Goal: Task Accomplishment & Management: Use online tool/utility

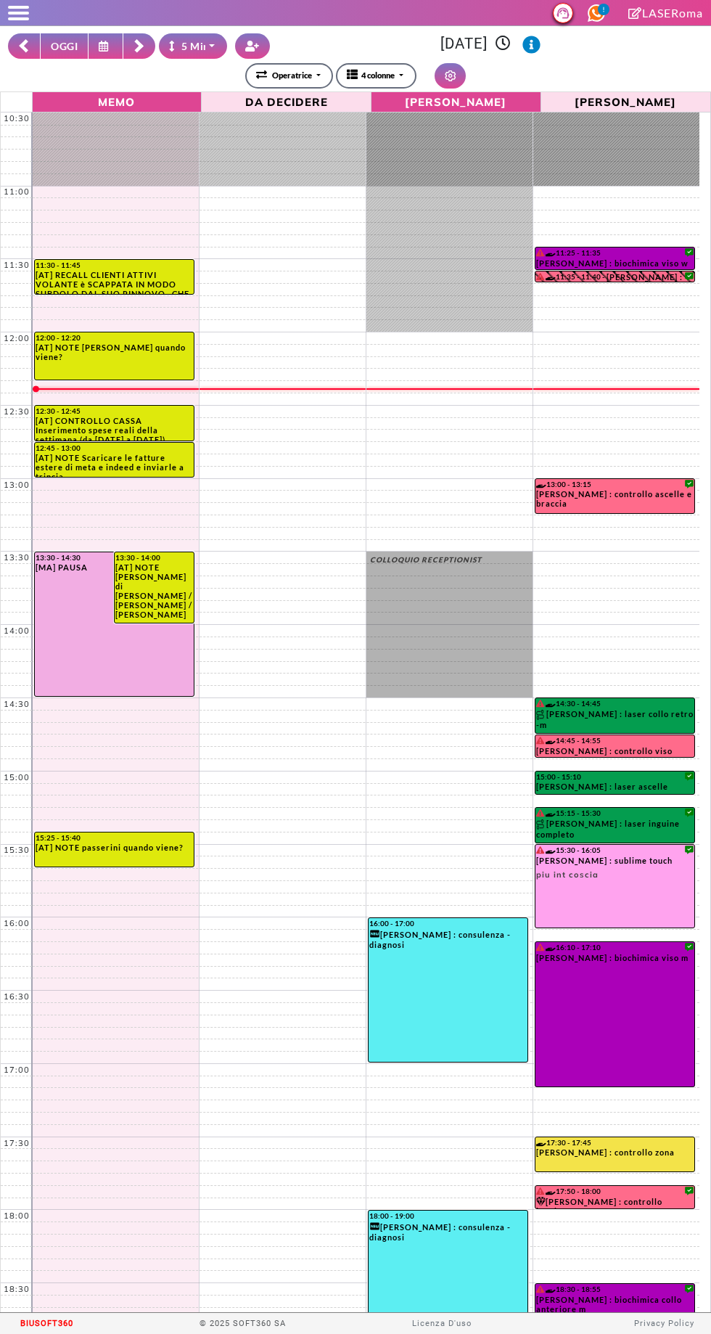
select select "*"
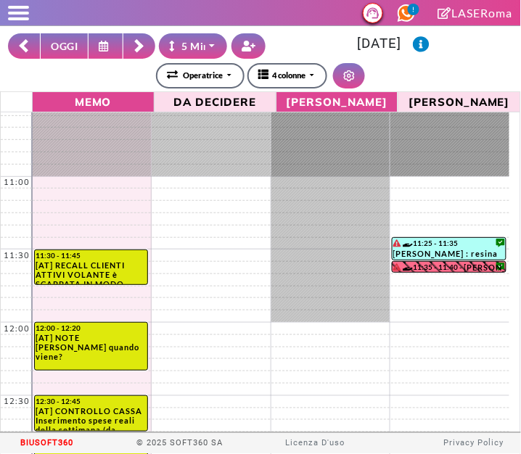
click at [62, 45] on button "OGGI" at bounding box center [64, 45] width 49 height 25
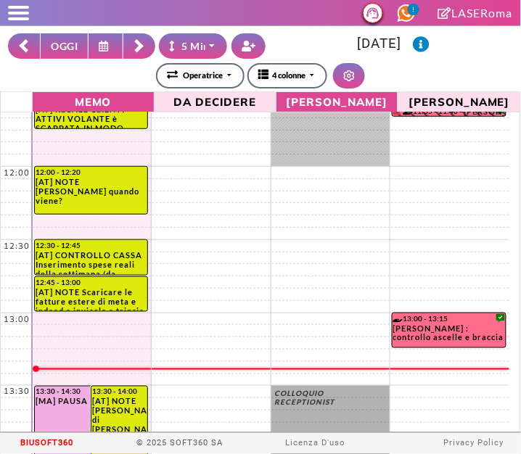
scroll to position [189, 0]
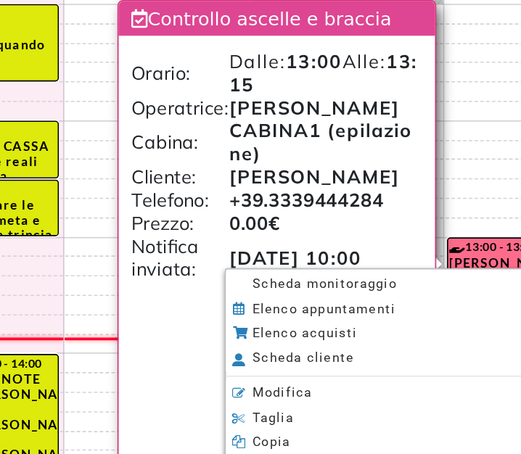
click at [377, 316] on li "Scheda monitoraggio" at bounding box center [354, 318] width 202 height 15
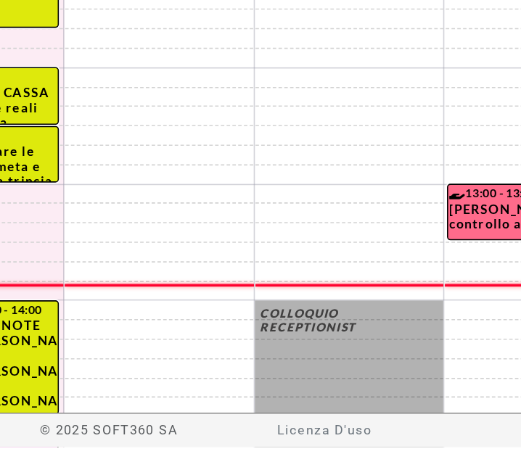
scroll to position [4, 0]
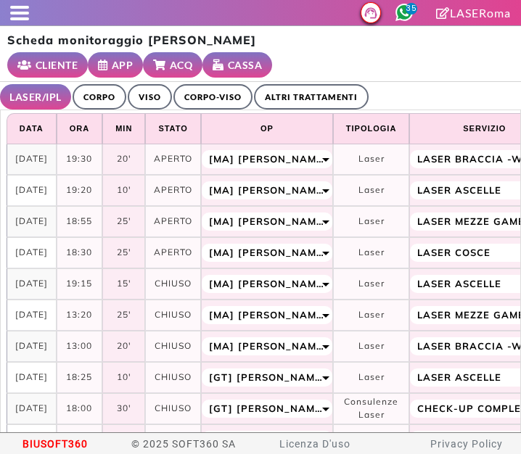
select select "**"
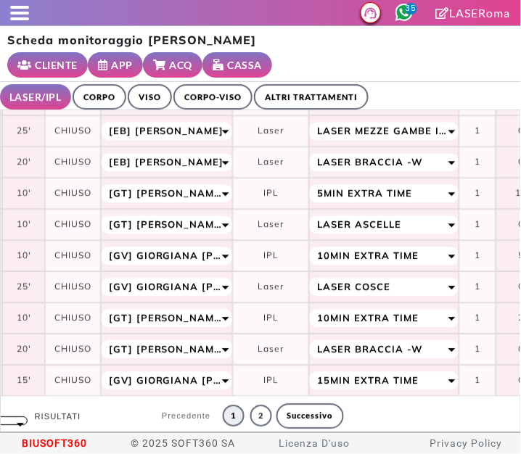
scroll to position [509, 0]
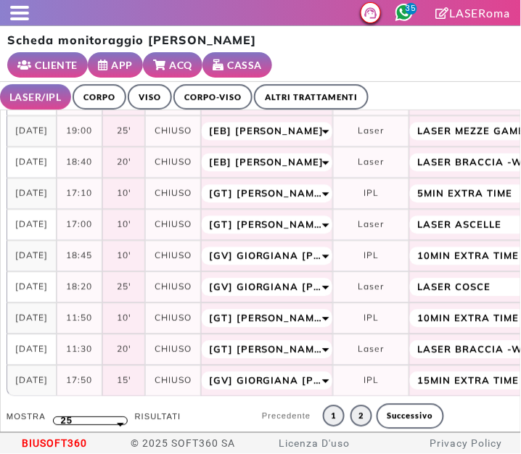
click at [351, 405] on link "2" at bounding box center [362, 416] width 22 height 22
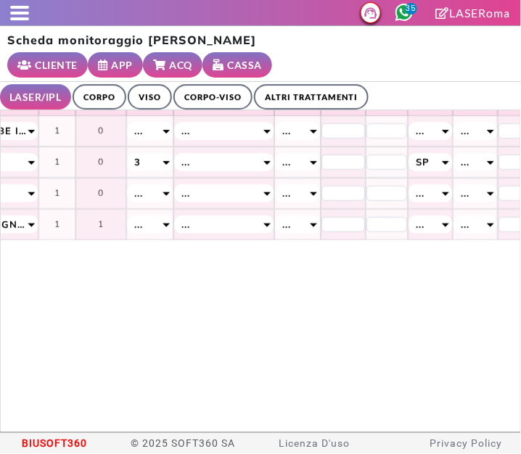
scroll to position [0, 726]
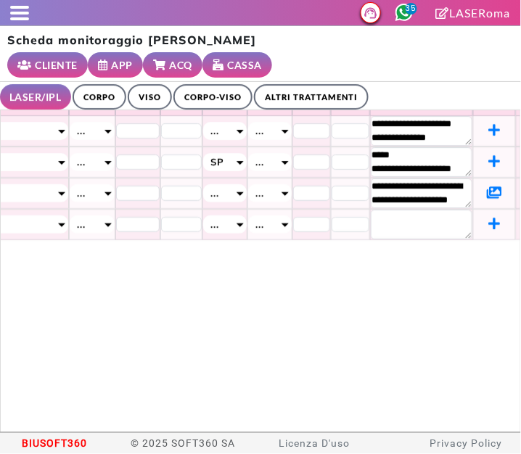
click at [487, 186] on icon at bounding box center [494, 192] width 15 height 13
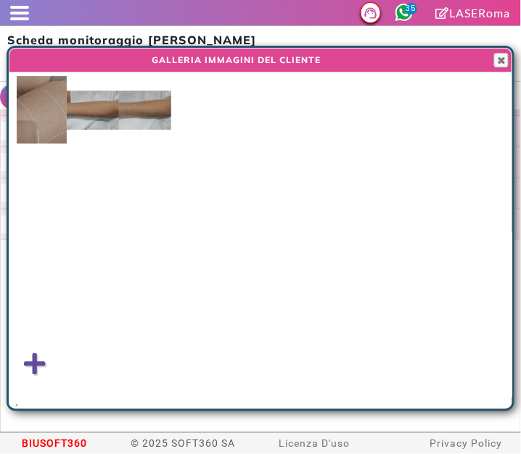
click at [147, 110] on img at bounding box center [145, 110] width 52 height 39
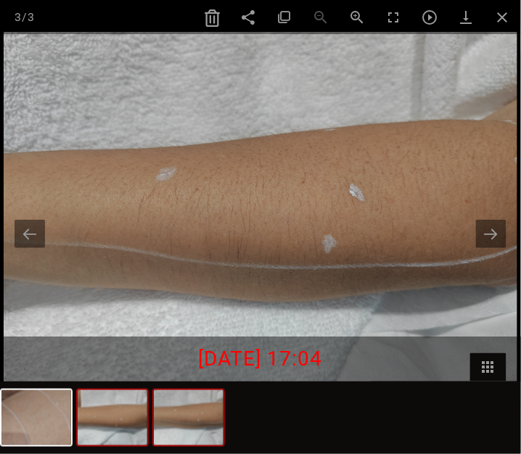
click at [128, 419] on img at bounding box center [113, 417] width 70 height 55
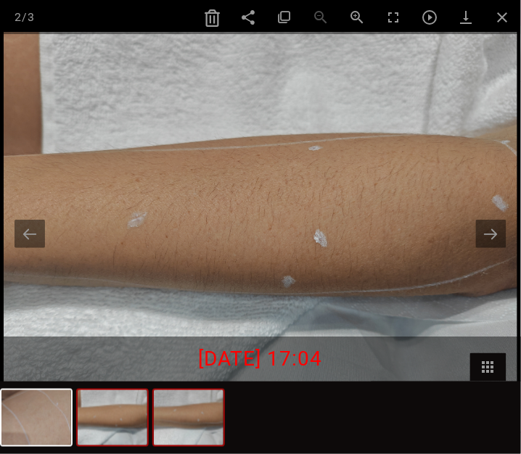
click at [200, 427] on img at bounding box center [189, 417] width 70 height 55
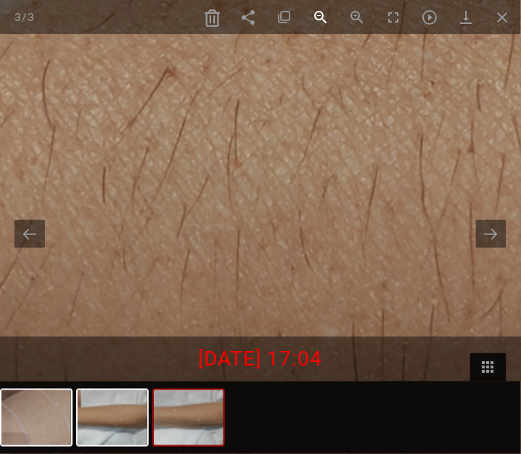
click at [321, 29] on span at bounding box center [321, 17] width 36 height 34
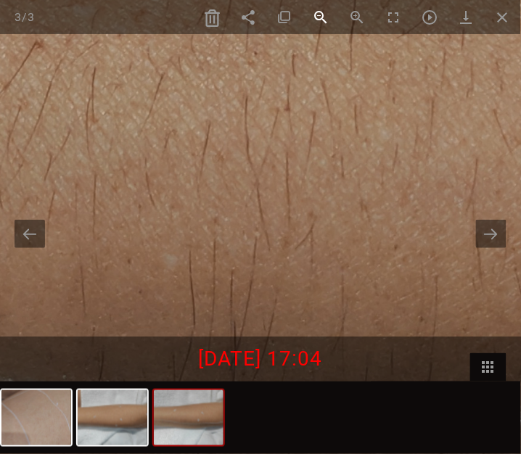
click at [313, 12] on span at bounding box center [321, 17] width 36 height 34
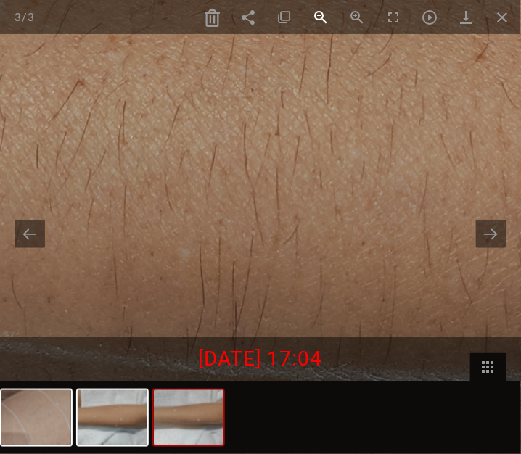
click at [324, 24] on span at bounding box center [321, 17] width 36 height 34
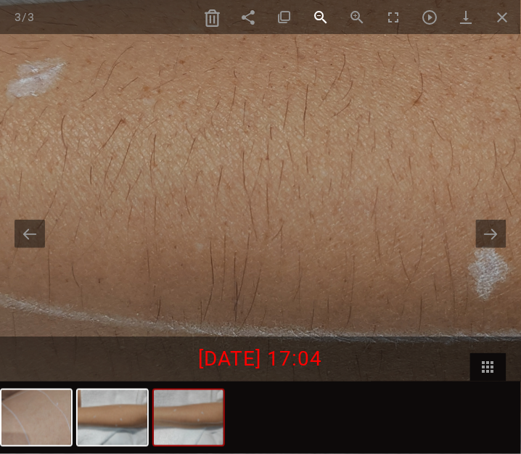
click at [321, 19] on span at bounding box center [321, 17] width 36 height 34
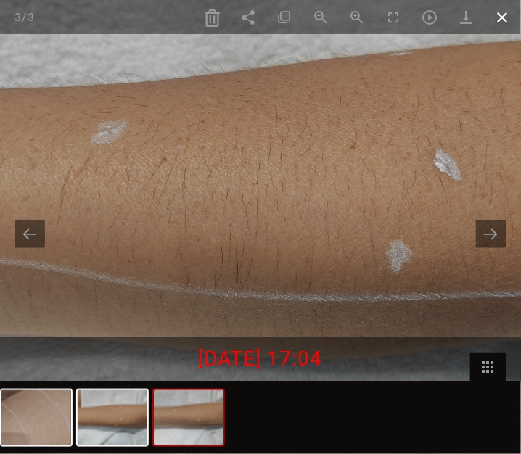
click at [504, 13] on span at bounding box center [503, 17] width 36 height 34
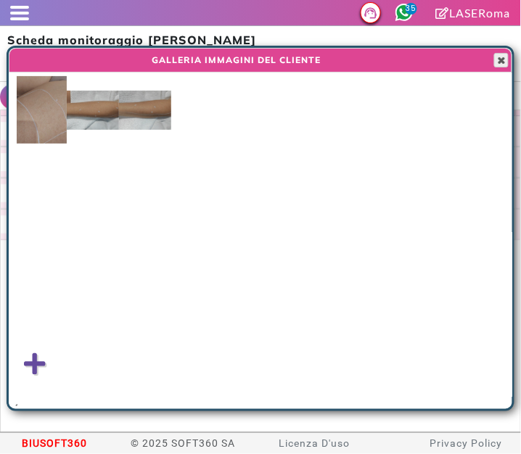
click at [507, 57] on span "button" at bounding box center [502, 60] width 12 height 12
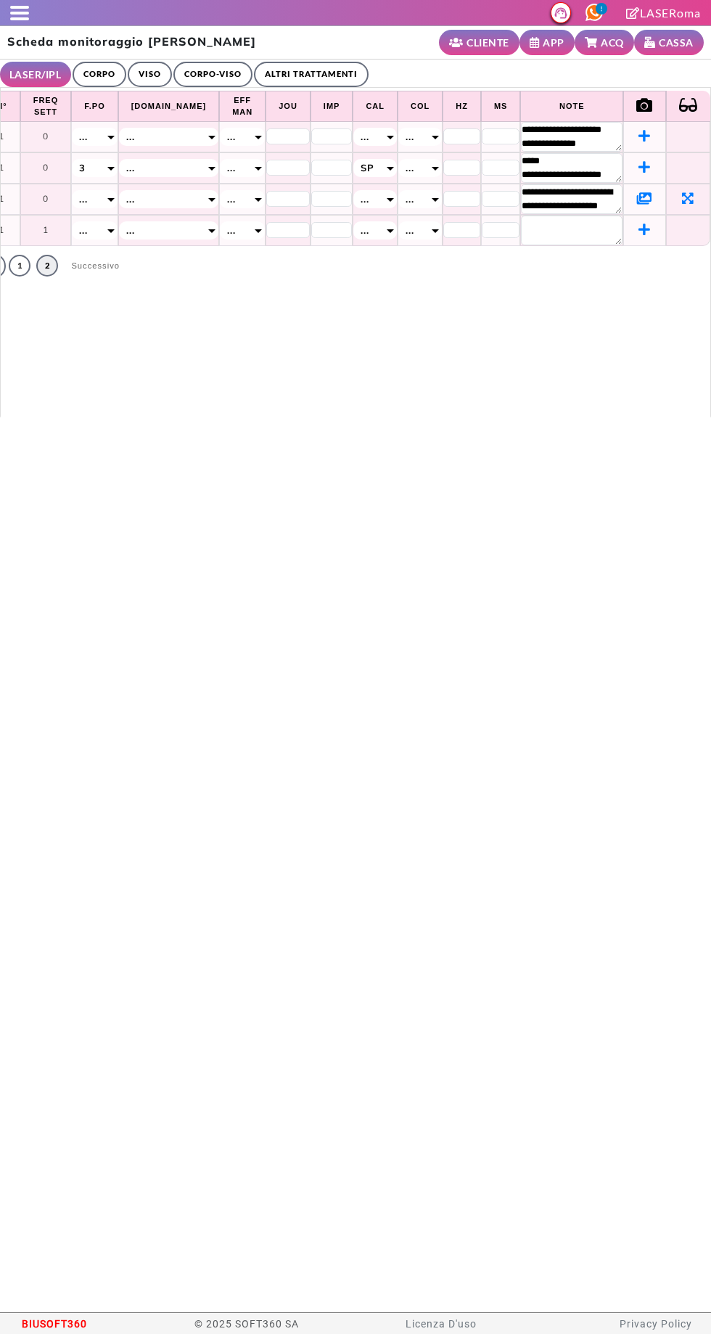
scroll to position [0, 536]
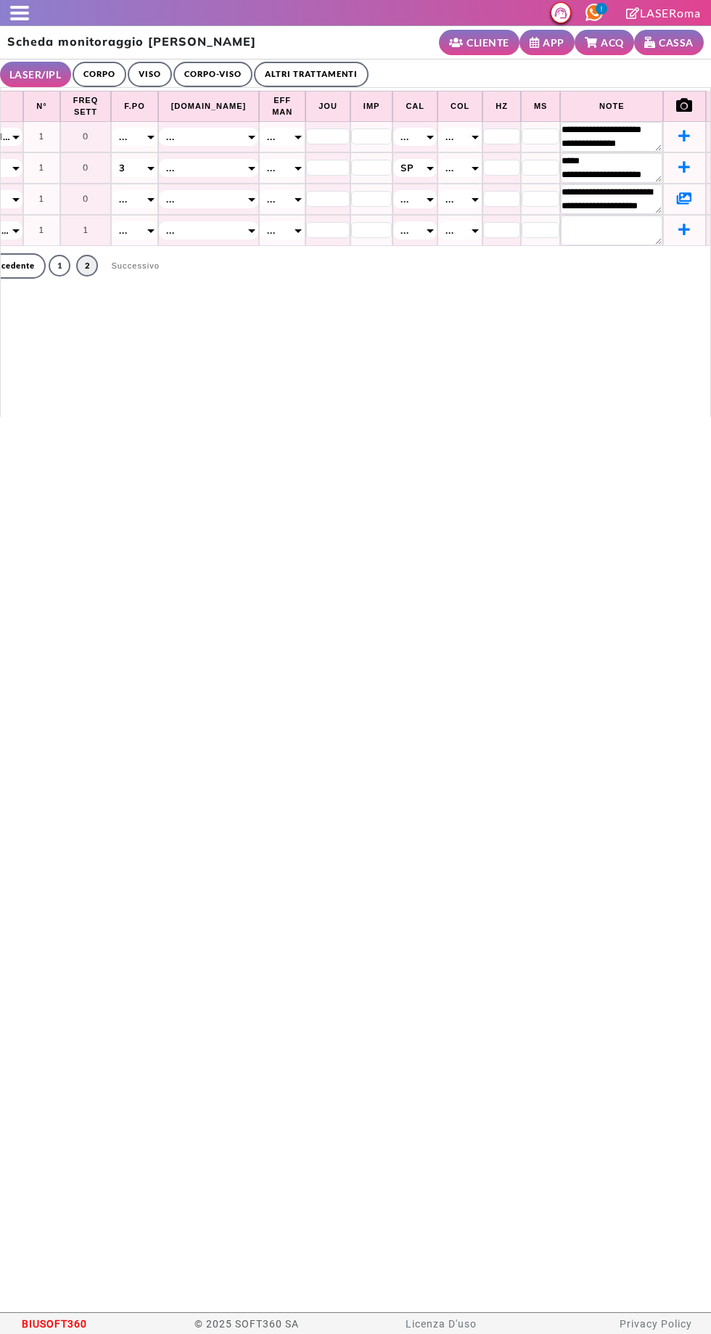
click at [20, 18] on span at bounding box center [19, 18] width 19 height 3
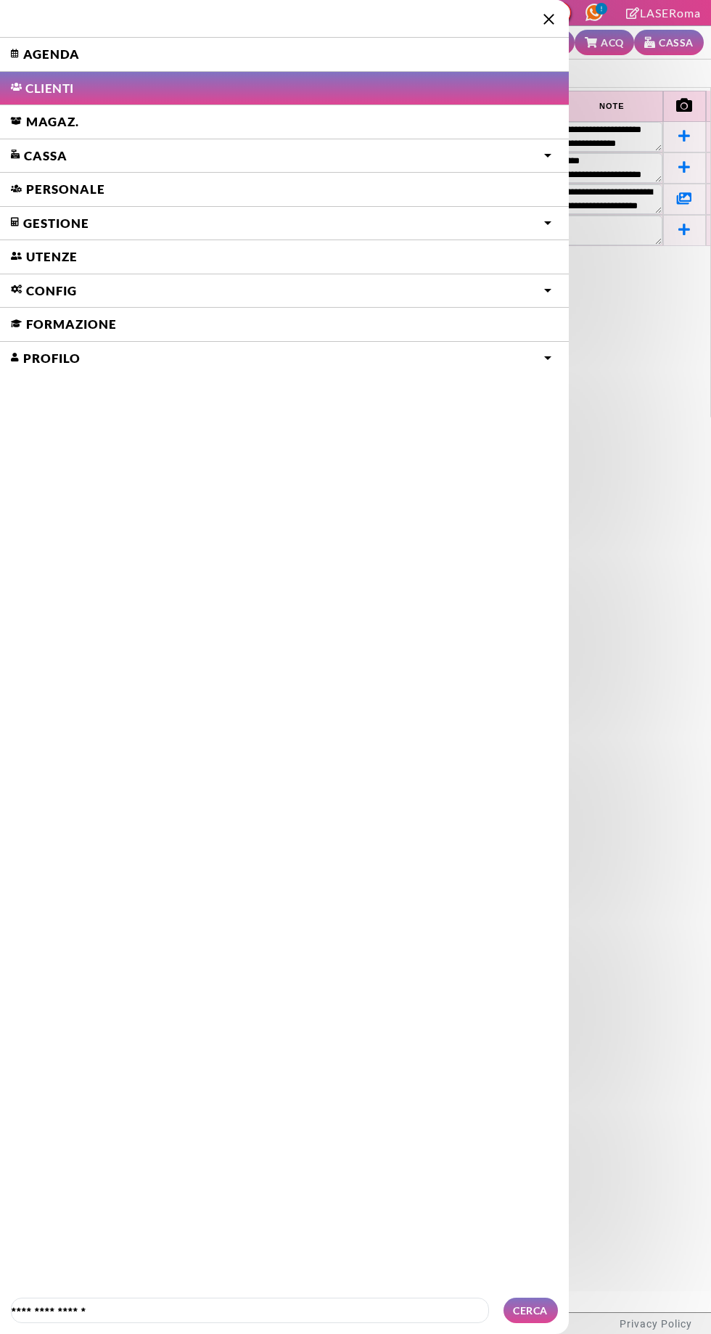
click at [60, 53] on link "Agenda" at bounding box center [284, 54] width 569 height 33
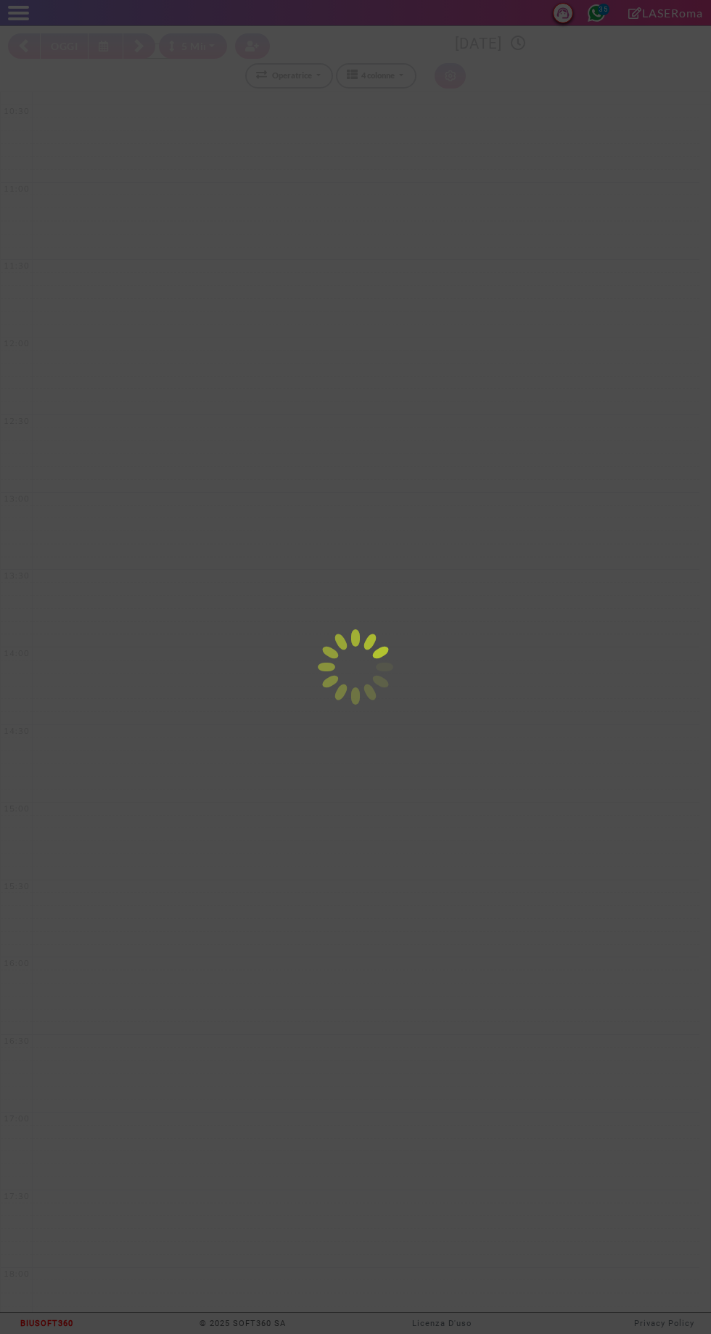
select select "*"
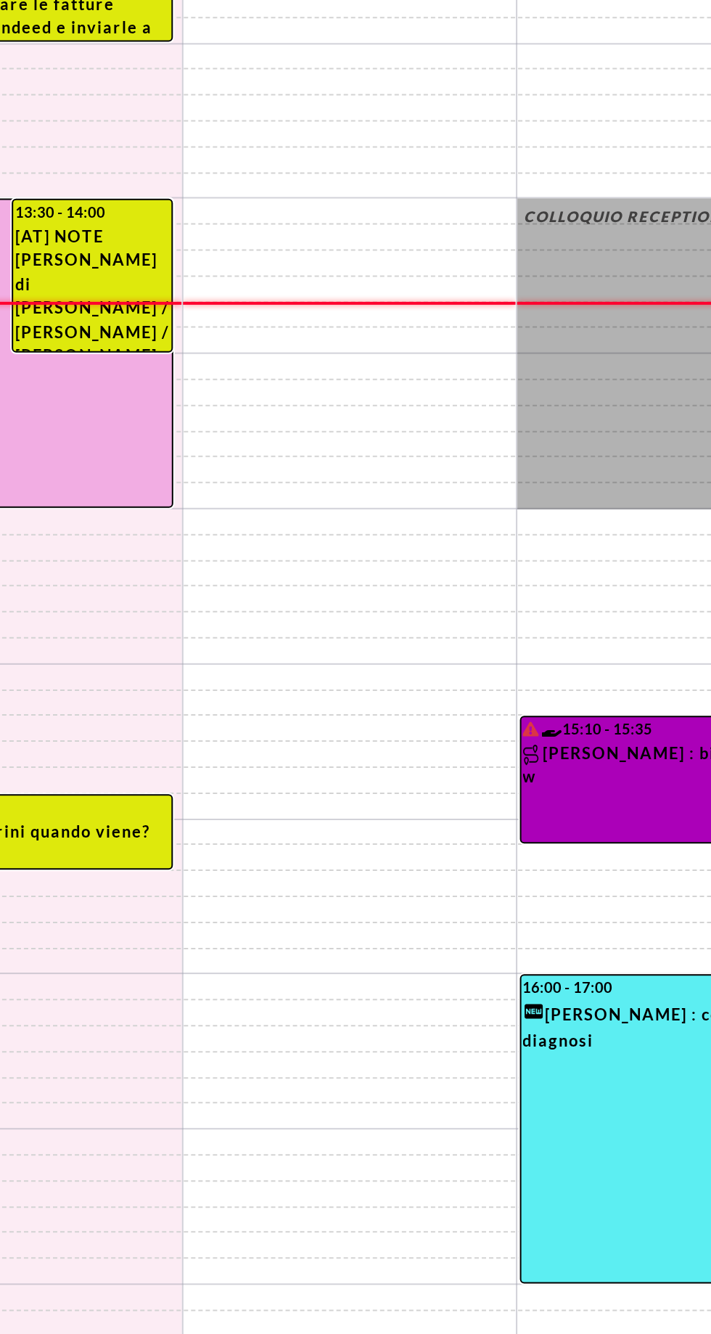
scroll to position [109, 0]
